Goal: Information Seeking & Learning: Check status

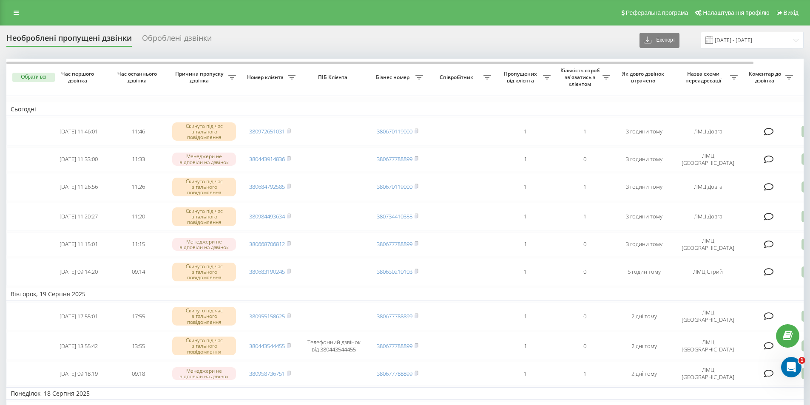
click at [19, 6] on div "Реферальна програма Налаштування профілю Вихід" at bounding box center [405, 13] width 810 height 26
click at [17, 9] on link at bounding box center [16, 13] width 15 height 12
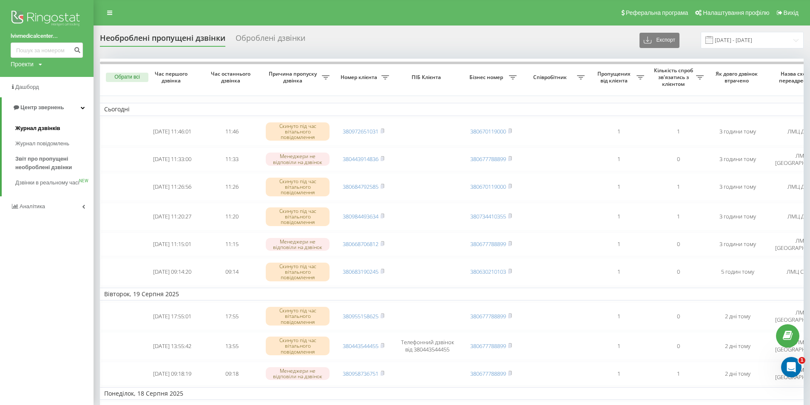
click at [43, 128] on span "Журнал дзвінків" at bounding box center [37, 128] width 45 height 9
click at [46, 121] on link "Журнал дзвінків" at bounding box center [54, 128] width 78 height 15
click at [34, 131] on span "Журнал дзвінків" at bounding box center [37, 128] width 45 height 9
click at [34, 132] on span "Журнал дзвінків" at bounding box center [37, 128] width 45 height 9
click at [57, 125] on span "Журнал дзвінків" at bounding box center [37, 128] width 45 height 9
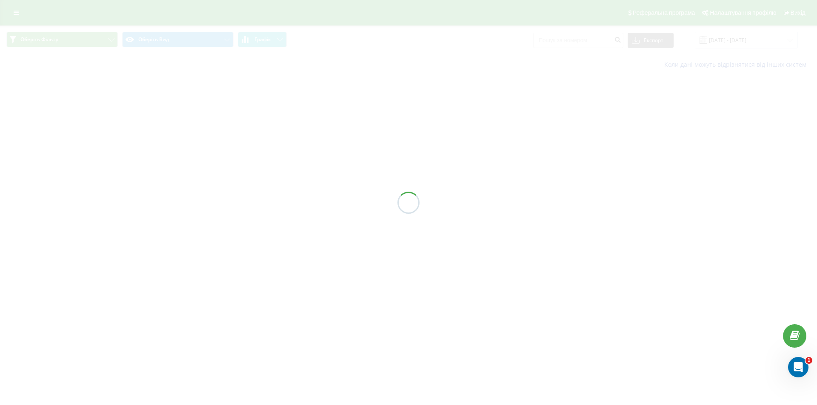
click at [567, 45] on div at bounding box center [408, 202] width 817 height 405
click at [568, 42] on div at bounding box center [408, 202] width 817 height 405
click at [569, 42] on div at bounding box center [408, 202] width 817 height 405
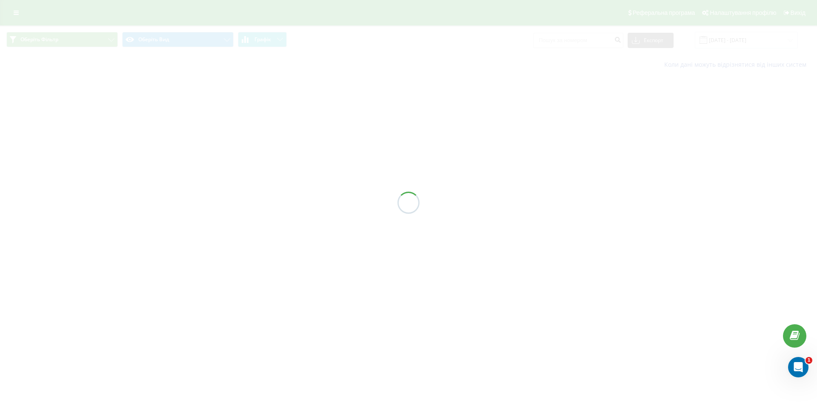
click at [569, 42] on div at bounding box center [408, 202] width 817 height 405
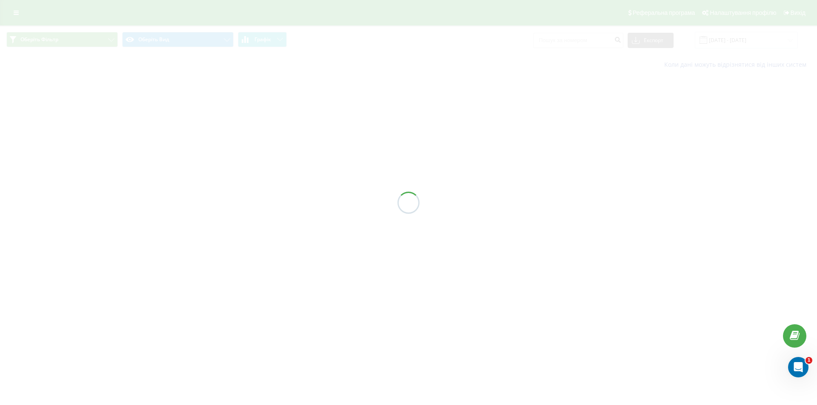
click at [569, 42] on div at bounding box center [408, 202] width 817 height 405
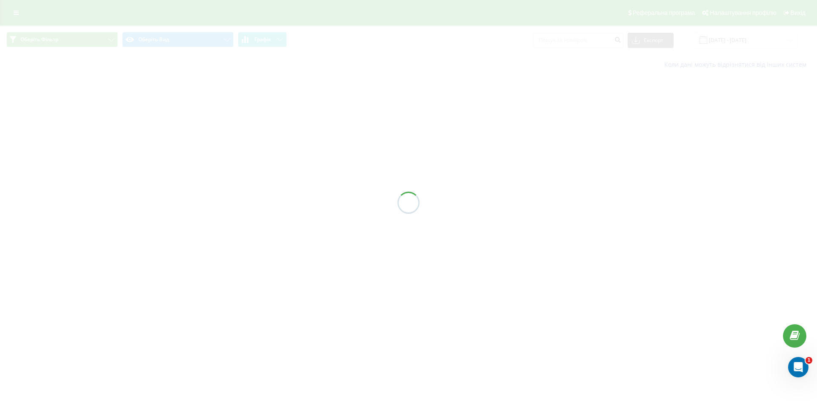
click at [569, 42] on div at bounding box center [408, 202] width 817 height 405
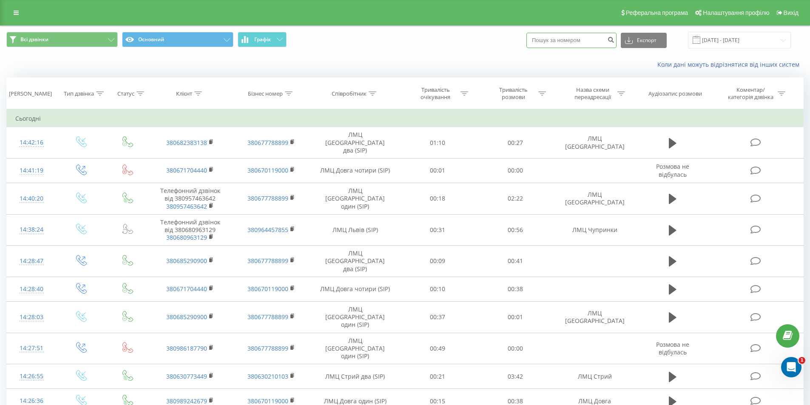
click at [575, 41] on input at bounding box center [571, 40] width 90 height 15
paste input "380671704440"
type input "380671704440"
click at [615, 38] on icon "submit" at bounding box center [610, 38] width 7 height 5
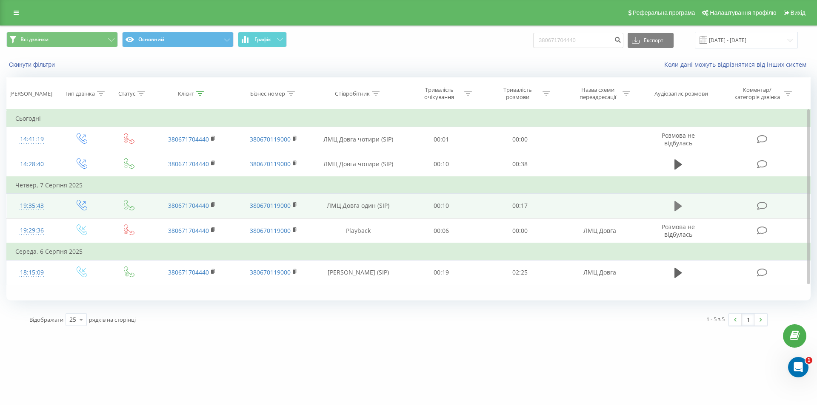
click at [677, 202] on icon at bounding box center [678, 206] width 8 height 12
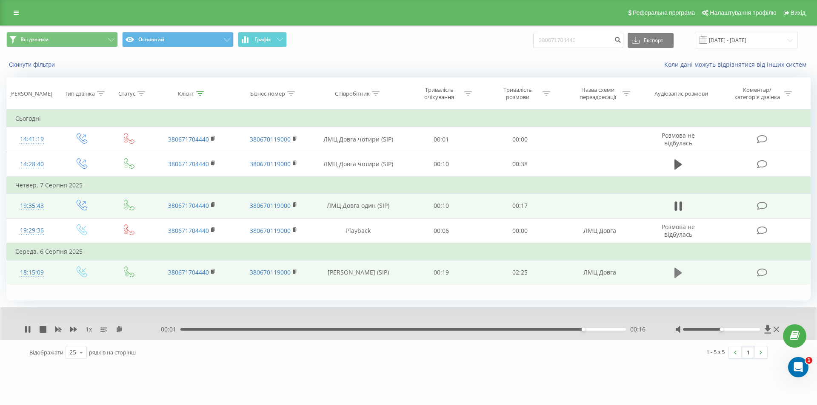
click at [678, 276] on icon at bounding box center [678, 273] width 8 height 12
click at [397, 328] on div "- 01:35 00:51 00:51" at bounding box center [406, 329] width 495 height 9
click at [398, 331] on div "01:11" at bounding box center [402, 329] width 445 height 3
click at [722, 334] on div at bounding box center [728, 329] width 106 height 9
drag, startPoint x: 730, startPoint y: 333, endPoint x: 744, endPoint y: 335, distance: 14.6
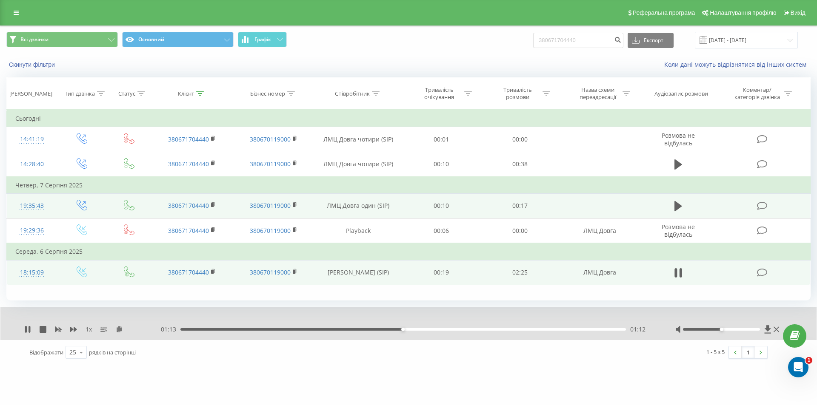
click at [744, 336] on div "1 x - 01:13 01:12 01:12" at bounding box center [408, 323] width 816 height 33
click at [743, 330] on div at bounding box center [721, 329] width 77 height 3
click at [495, 327] on div "- 01:12 01:14 01:14" at bounding box center [406, 329] width 495 height 9
click at [495, 328] on div "- 01:11 01:14 01:14" at bounding box center [406, 329] width 495 height 9
click at [495, 330] on div "- 01:11 01:14 01:14" at bounding box center [406, 329] width 495 height 9
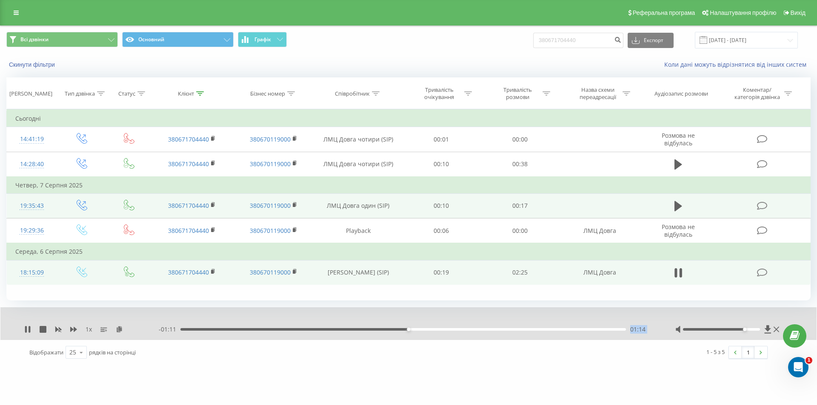
click at [495, 330] on div "01:14" at bounding box center [402, 329] width 445 height 3
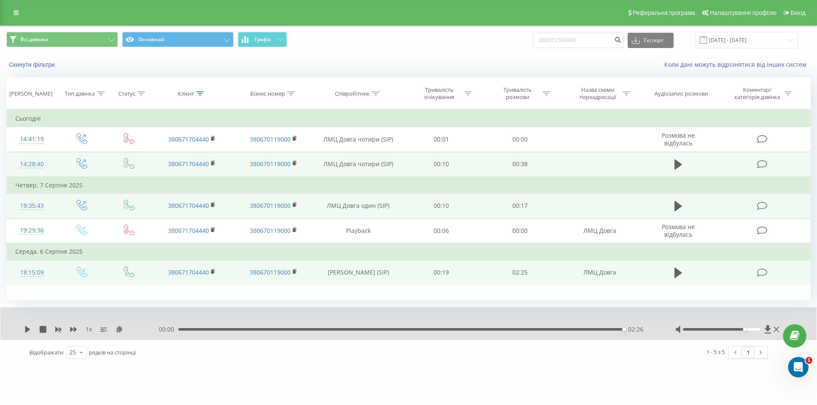
click at [686, 162] on td at bounding box center [677, 164] width 75 height 25
click at [683, 164] on button at bounding box center [677, 164] width 13 height 13
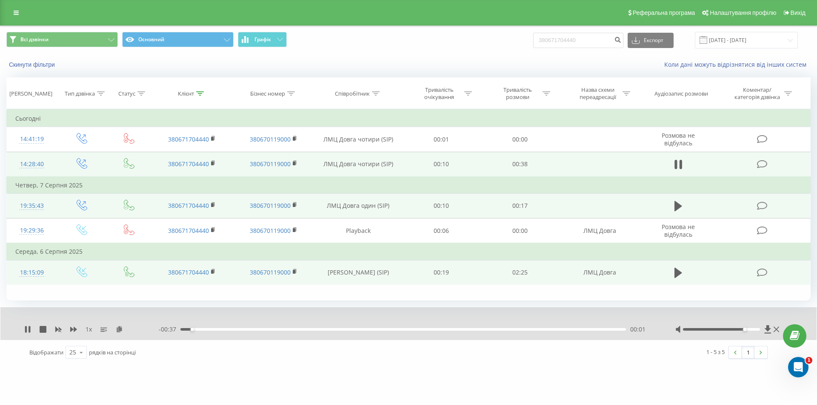
click at [308, 329] on div "00:01" at bounding box center [402, 329] width 445 height 3
click at [746, 330] on div at bounding box center [728, 329] width 106 height 9
drag, startPoint x: 747, startPoint y: 329, endPoint x: 757, endPoint y: 329, distance: 10.2
click at [757, 329] on div at bounding box center [721, 329] width 77 height 3
drag, startPoint x: 191, startPoint y: 332, endPoint x: 175, endPoint y: 338, distance: 17.8
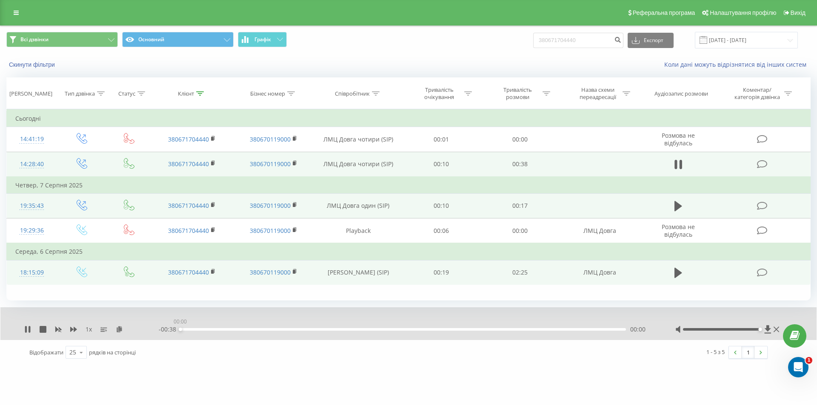
click at [136, 334] on div "1 x - 00:38 00:00 00:00" at bounding box center [402, 329] width 757 height 9
click at [678, 268] on icon at bounding box center [678, 273] width 8 height 12
click at [256, 329] on div "00:00" at bounding box center [402, 329] width 445 height 3
click at [467, 329] on div "00:27" at bounding box center [402, 329] width 445 height 3
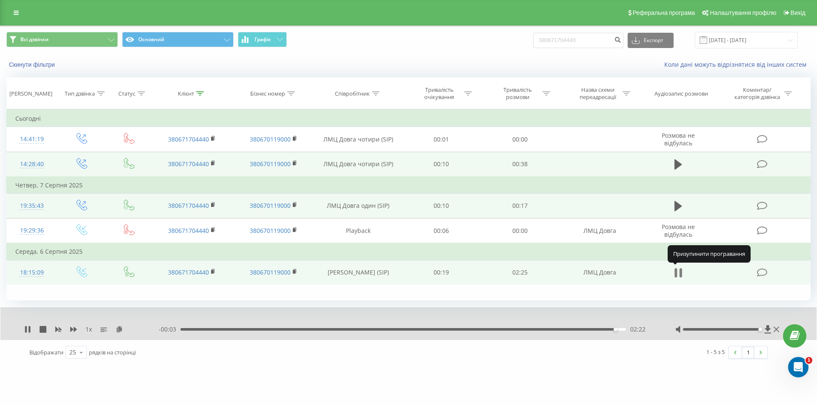
click at [676, 275] on icon at bounding box center [675, 272] width 3 height 9
click at [680, 213] on button at bounding box center [677, 206] width 13 height 13
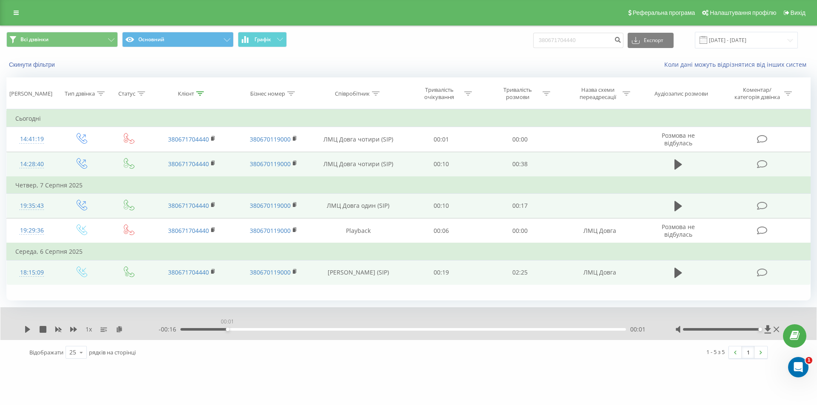
drag, startPoint x: 333, startPoint y: 330, endPoint x: 75, endPoint y: 308, distance: 258.6
click at [73, 308] on div "1 x - 00:16 00:01 00:01" at bounding box center [408, 323] width 816 height 33
click at [680, 213] on button at bounding box center [677, 206] width 13 height 13
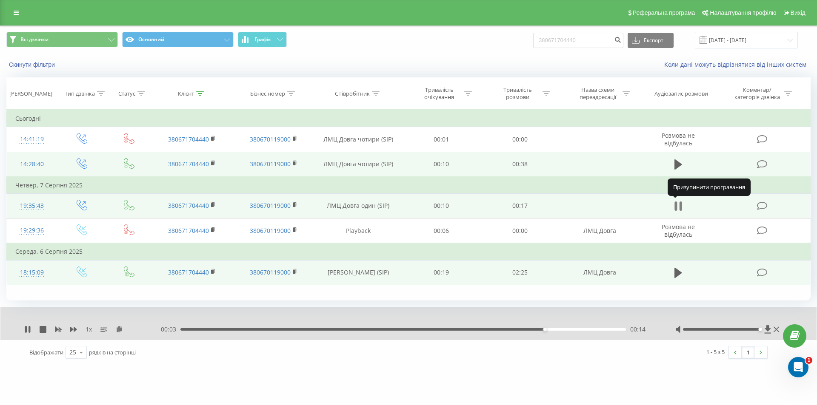
click at [677, 211] on icon at bounding box center [678, 206] width 8 height 12
